Goal: Navigation & Orientation: Find specific page/section

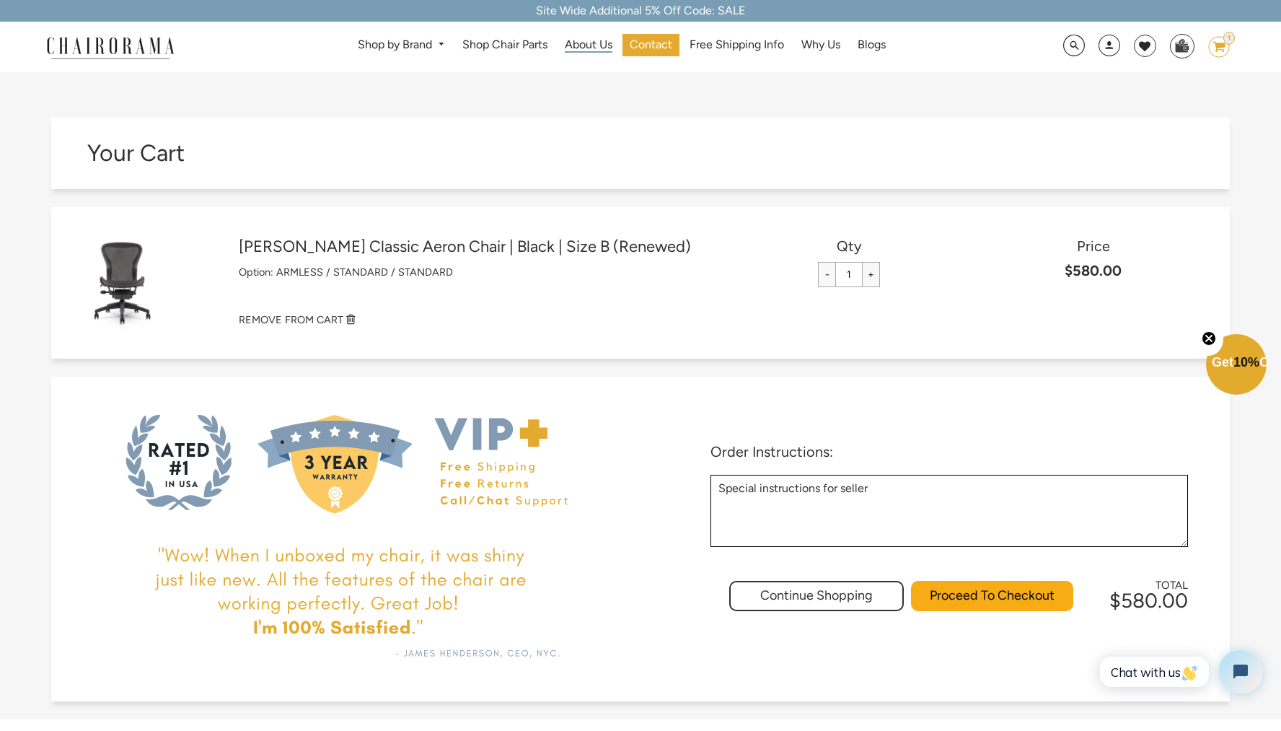
click at [583, 45] on span "About Us" at bounding box center [589, 45] width 48 height 15
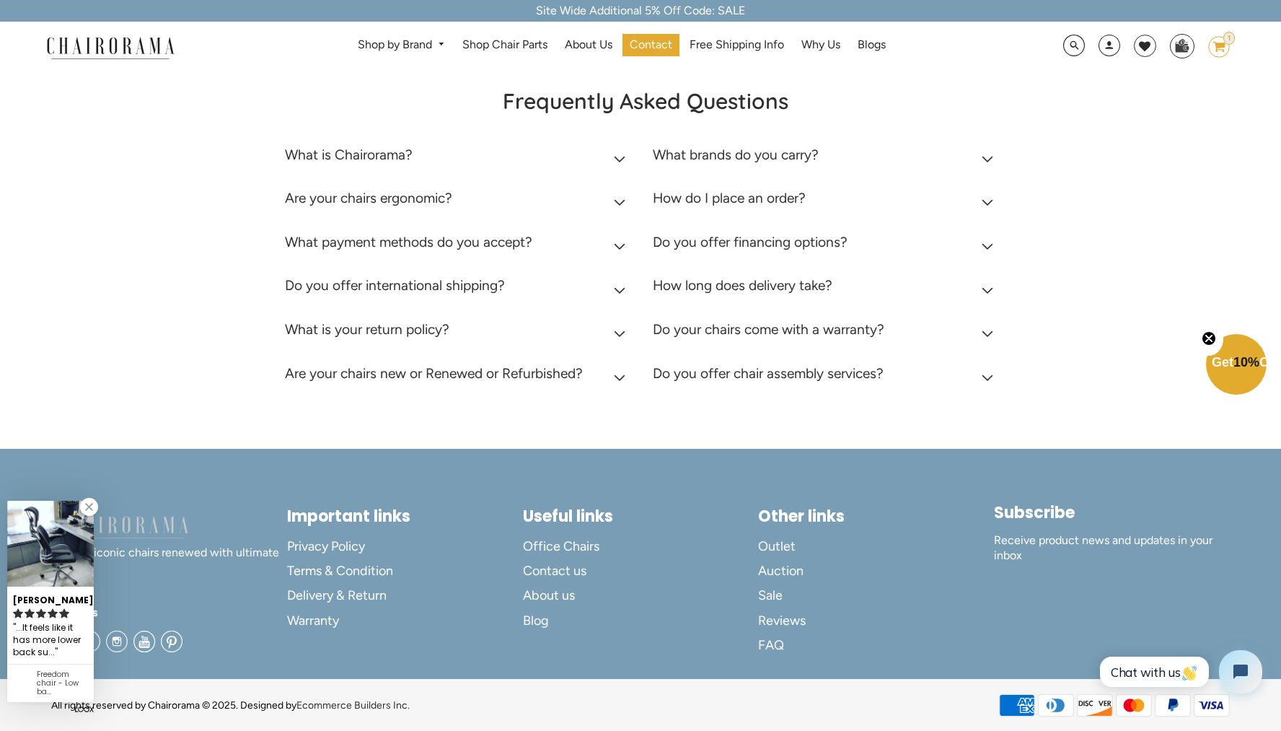
scroll to position [433, 0]
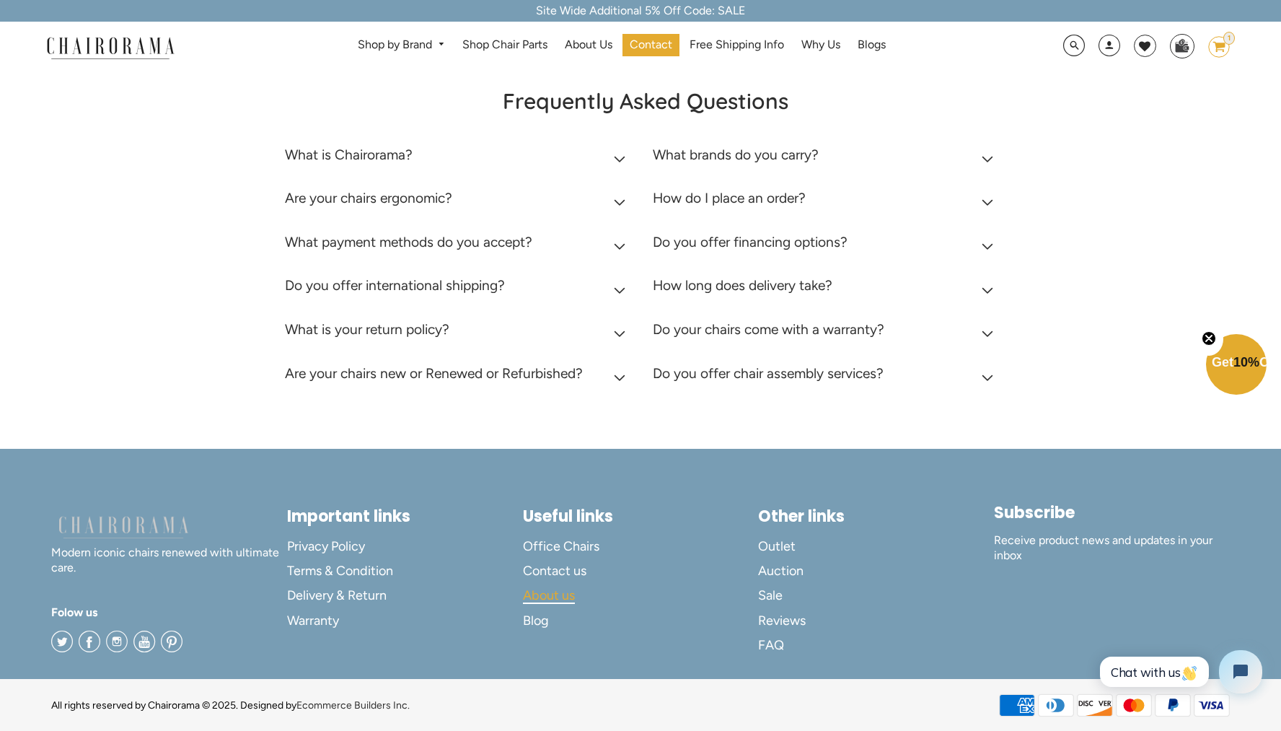
click at [556, 596] on span "About us" at bounding box center [549, 595] width 52 height 17
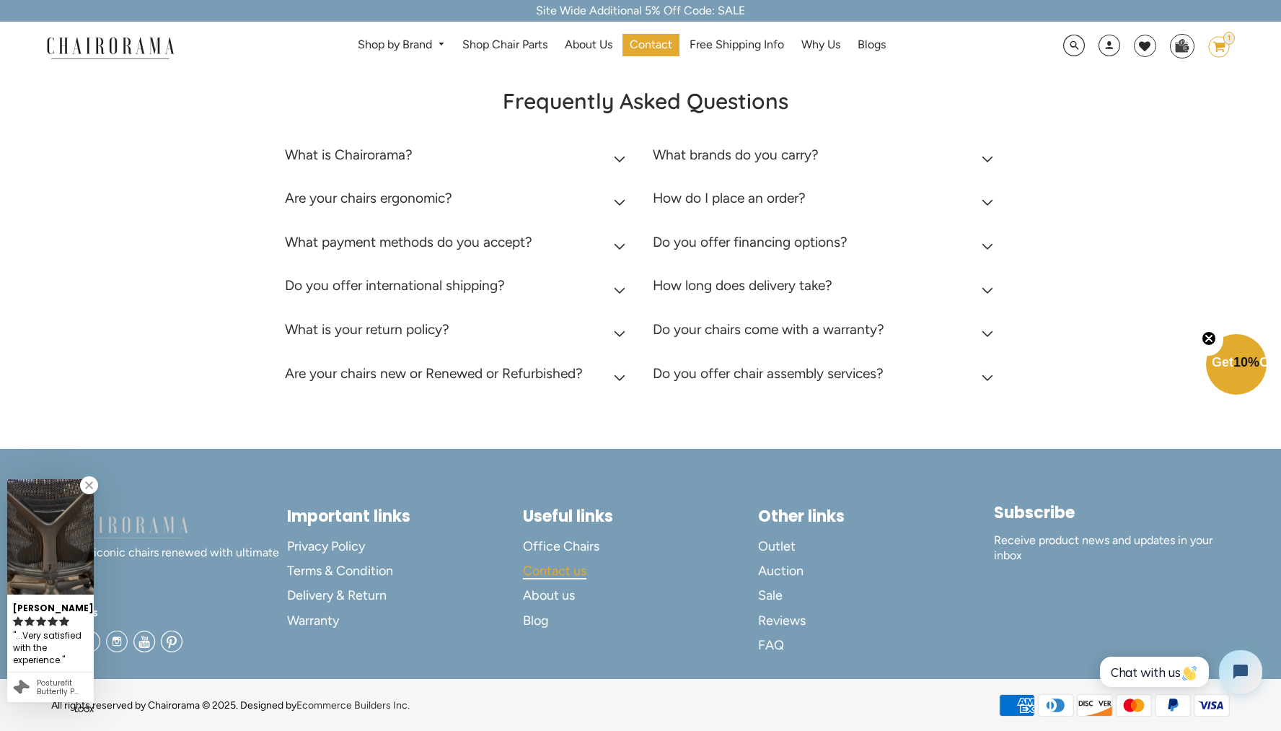
click at [559, 575] on span "Contact us" at bounding box center [554, 571] width 63 height 17
